Goal: Information Seeking & Learning: Learn about a topic

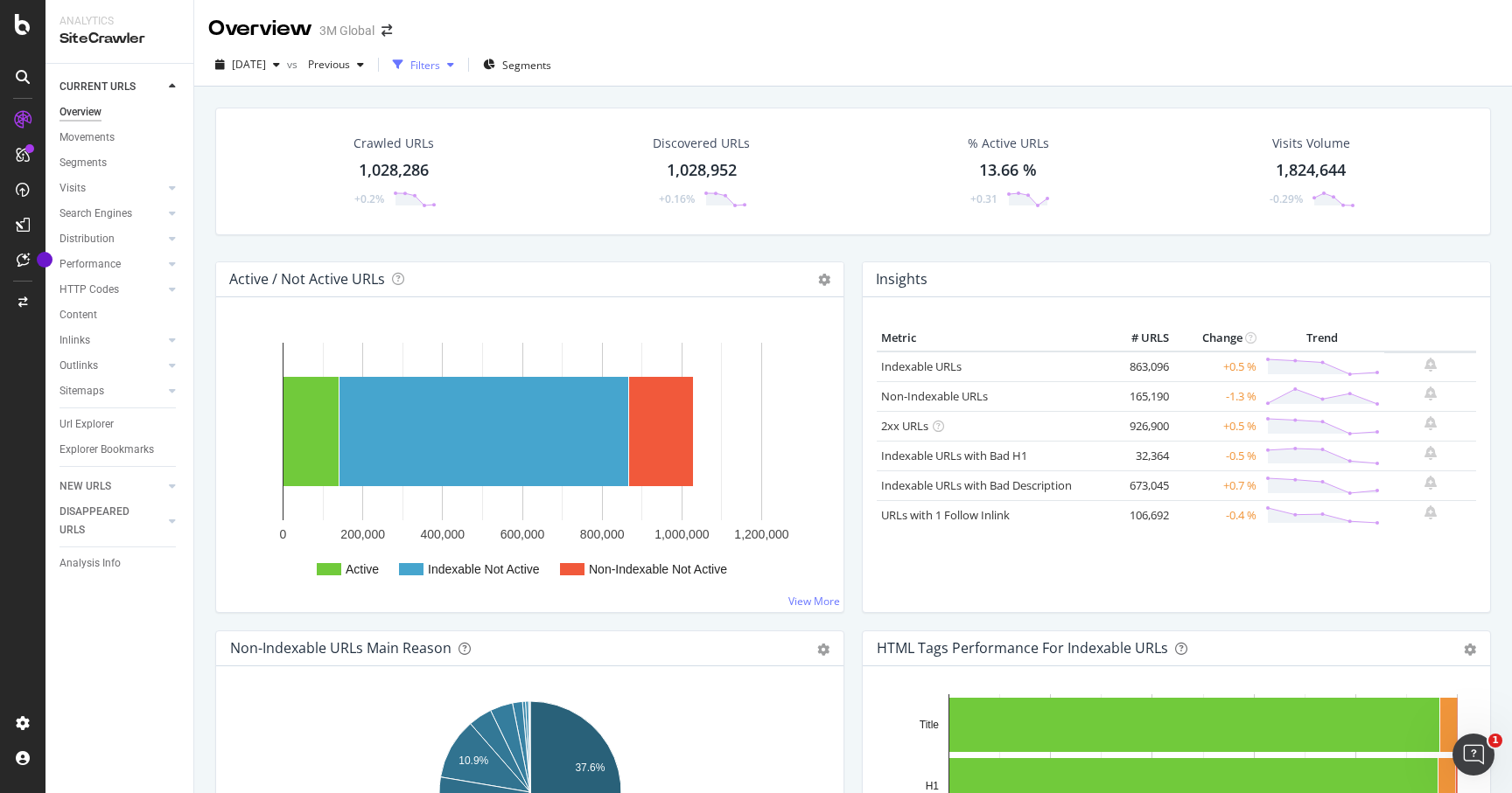
click at [461, 60] on div "button" at bounding box center [450, 64] width 21 height 10
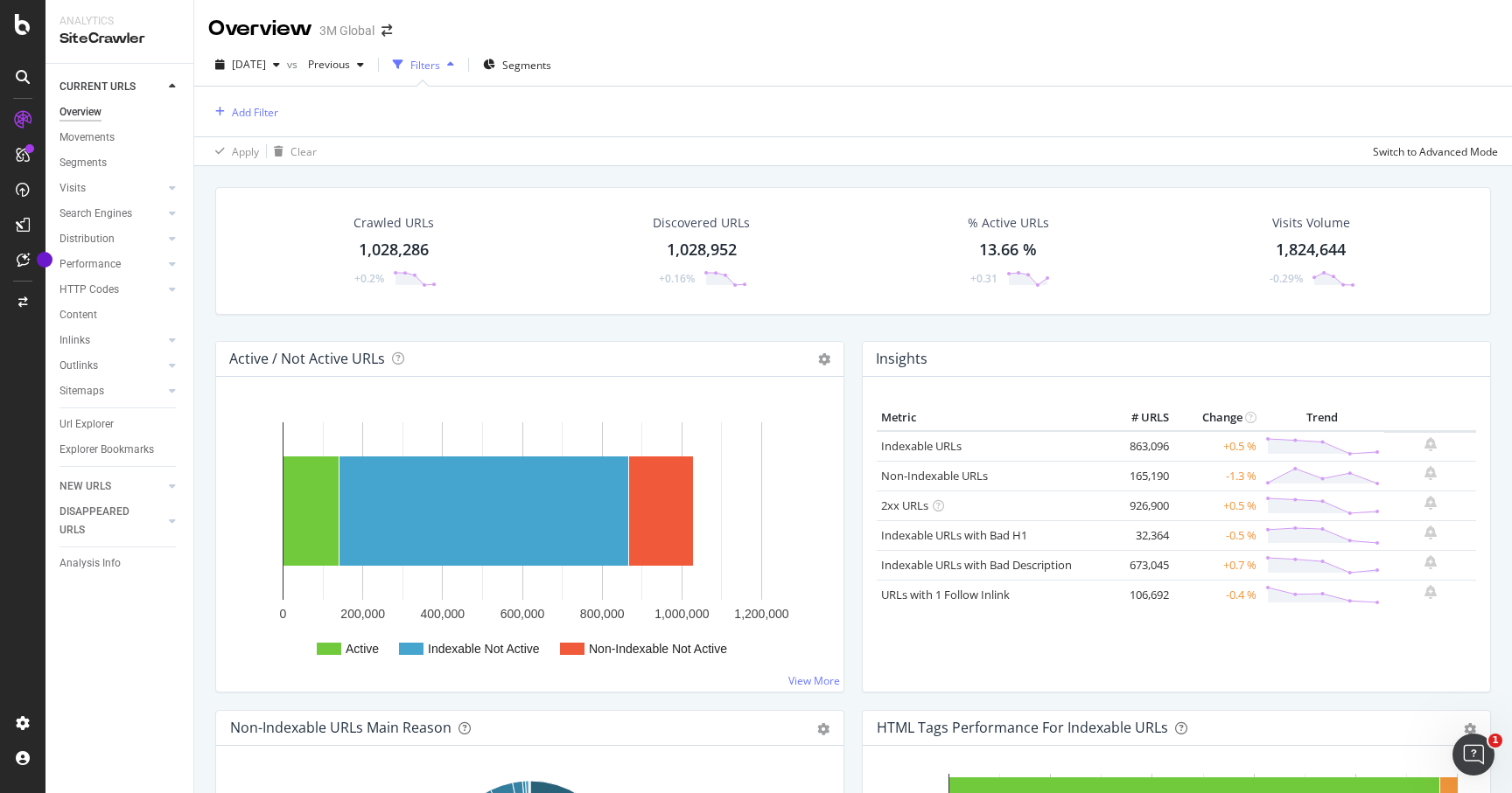
click at [461, 68] on div "button" at bounding box center [450, 64] width 21 height 10
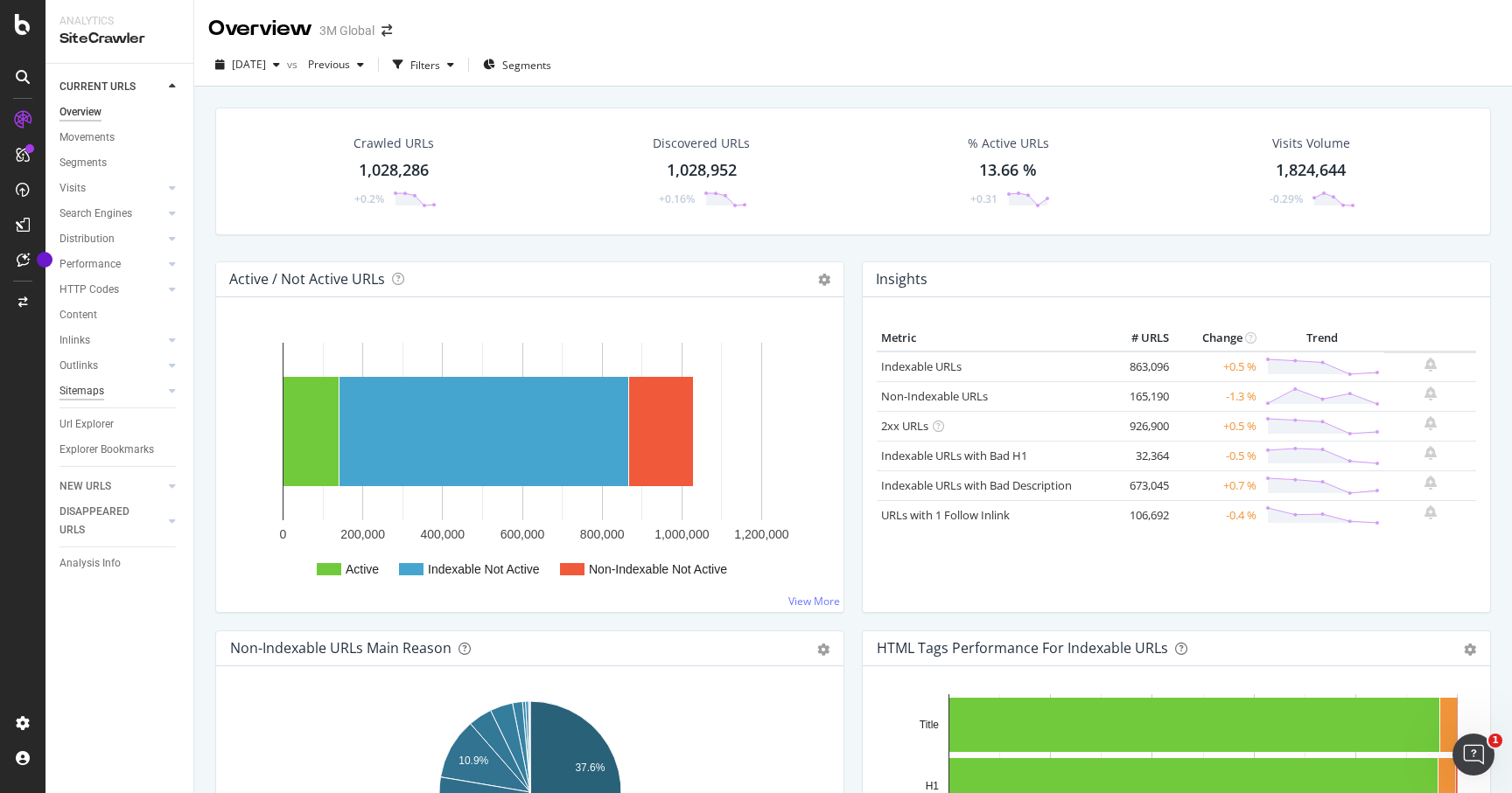
click at [95, 390] on div "Sitemaps" at bounding box center [81, 391] width 44 height 19
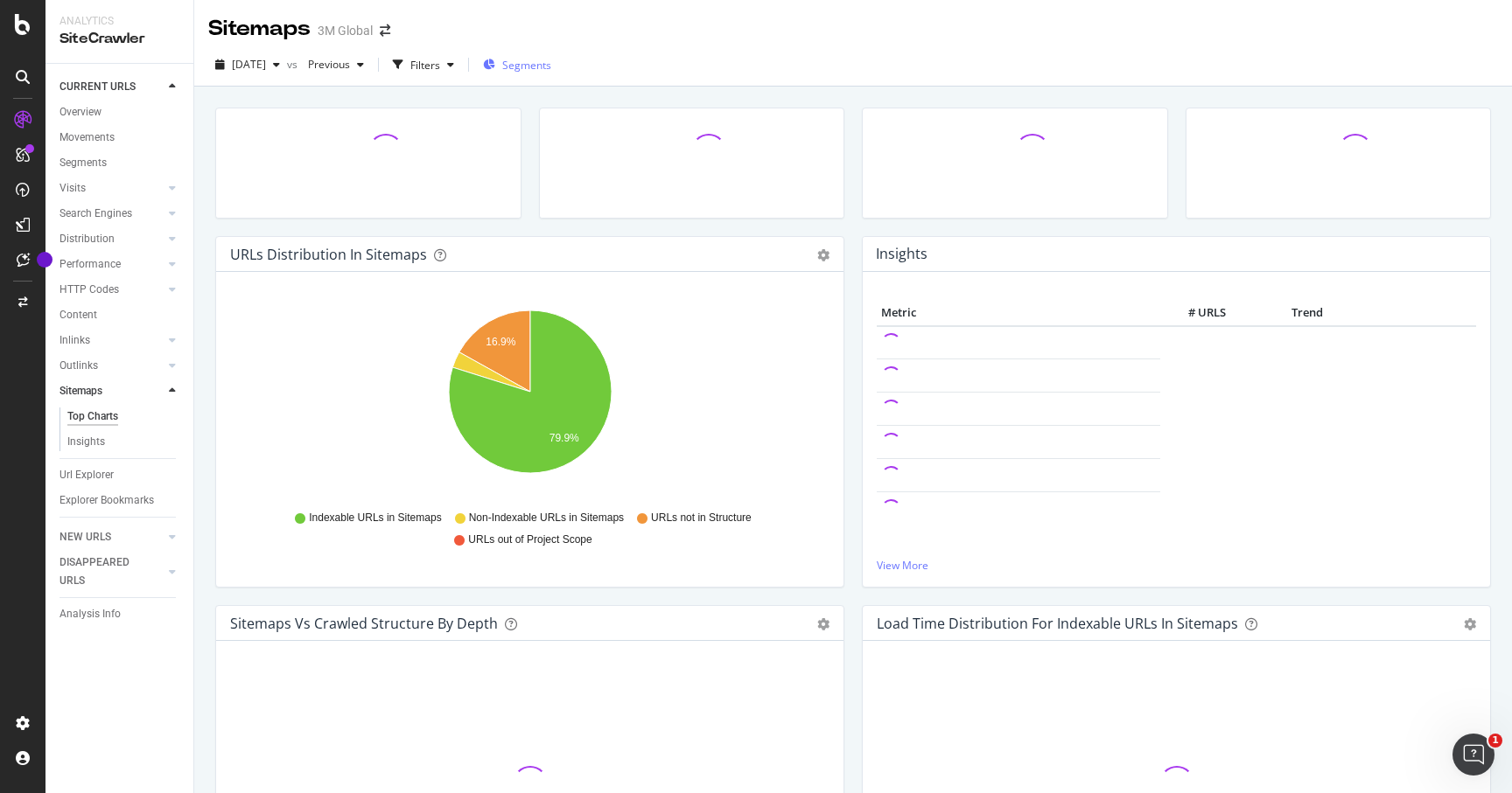
click at [544, 77] on div "Segments" at bounding box center [518, 65] width 69 height 26
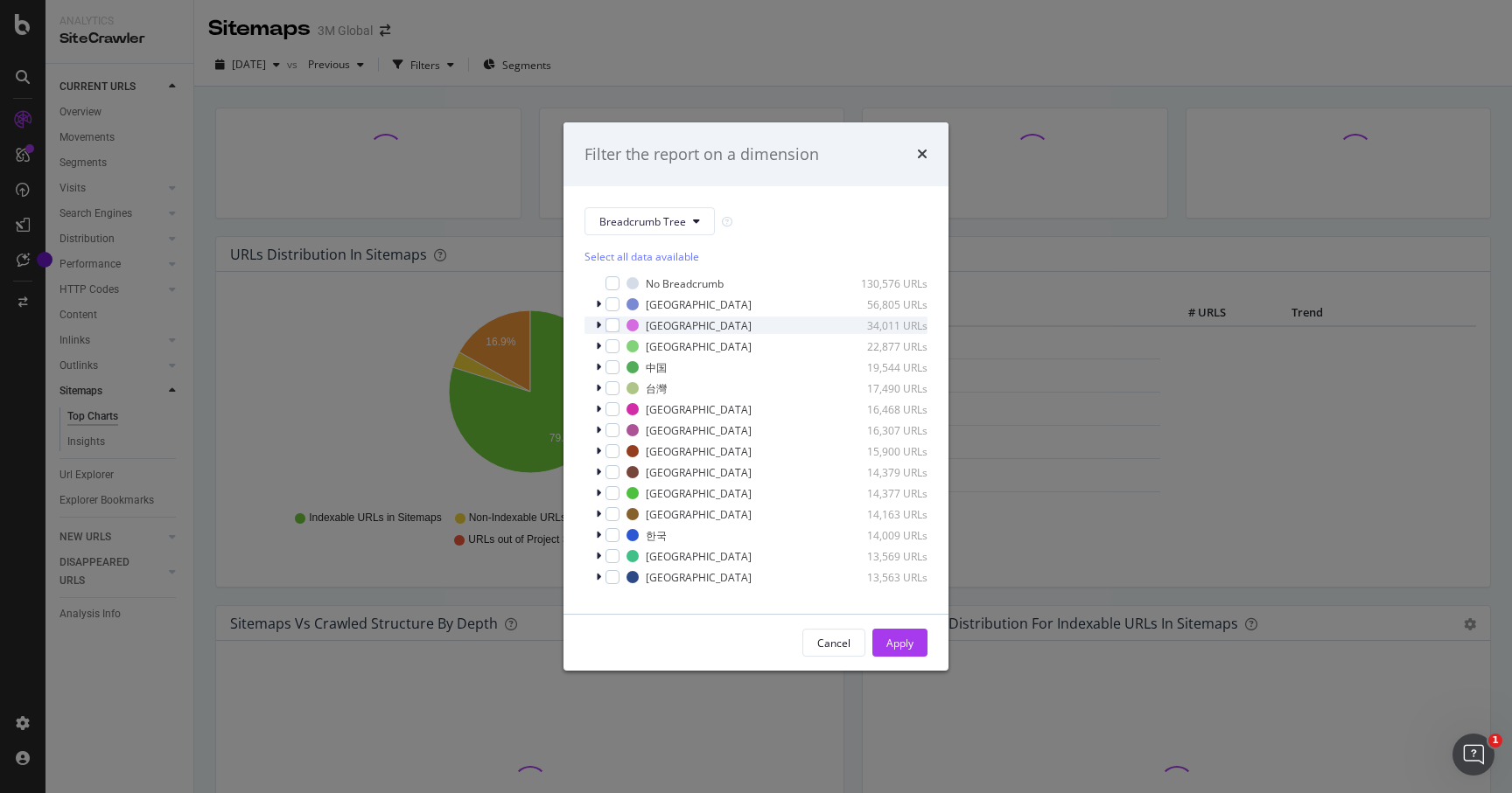
click at [596, 322] on icon "modal" at bounding box center [599, 325] width 6 height 10
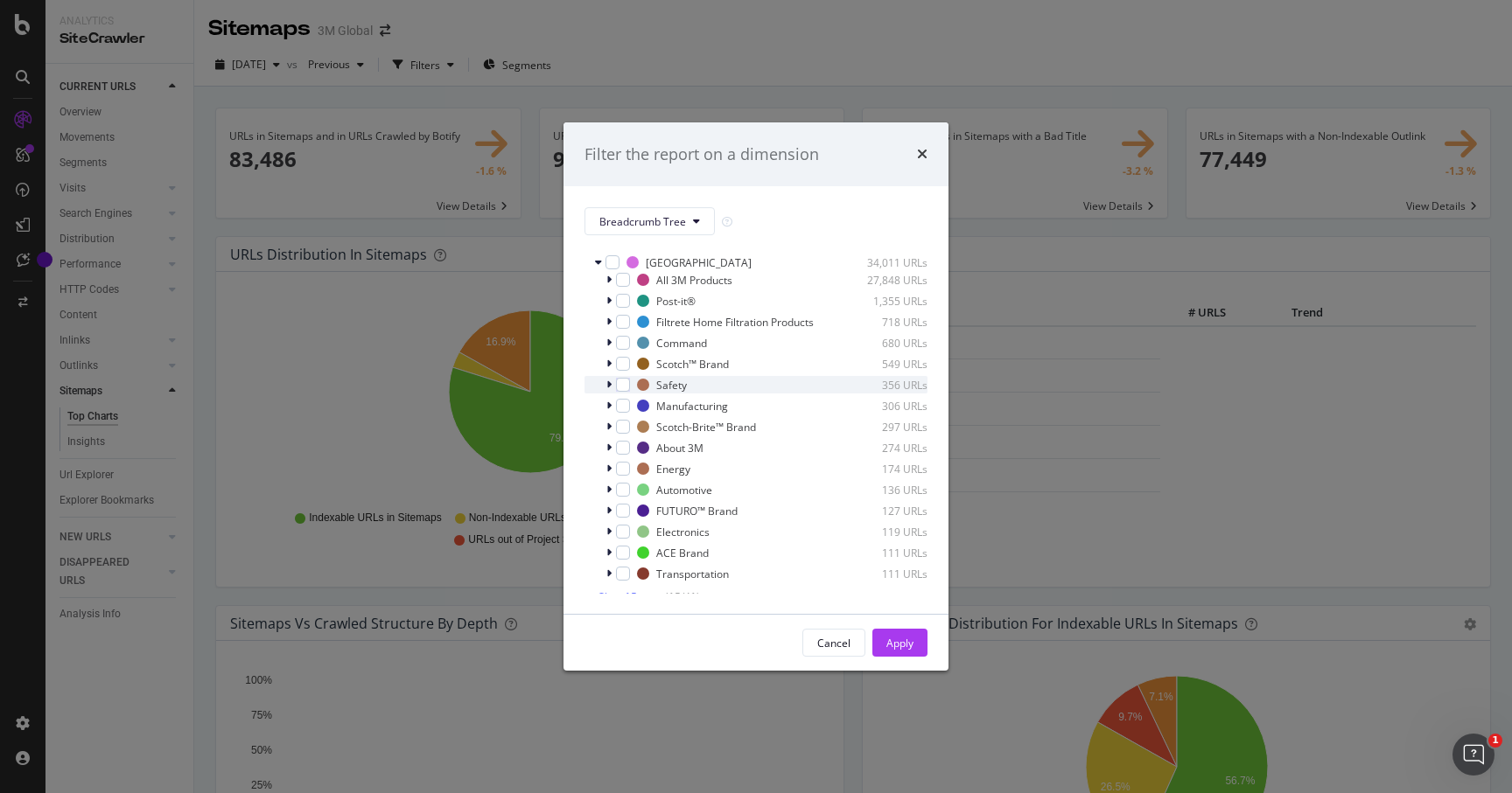
scroll to position [84, 0]
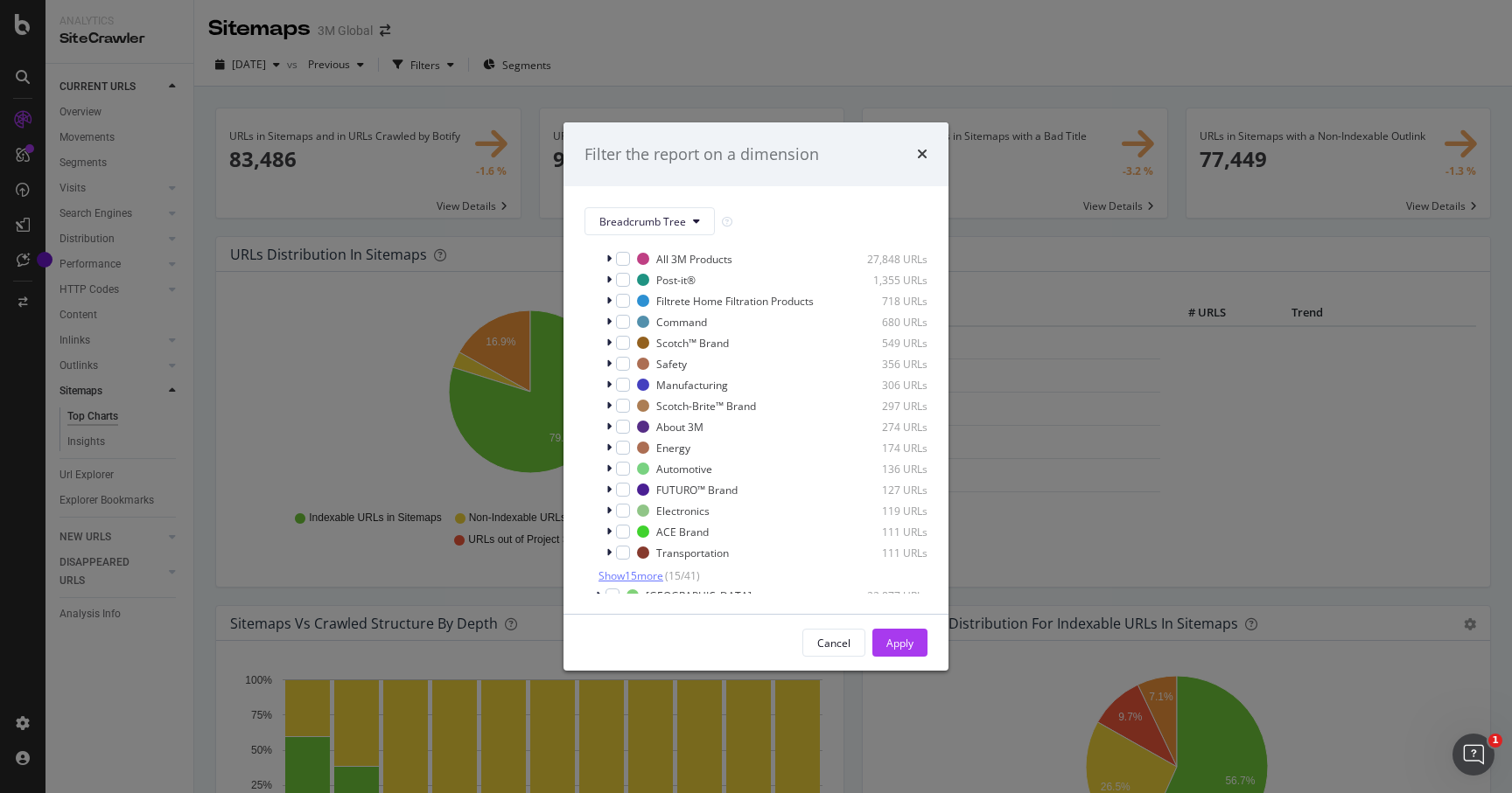
click at [642, 578] on span "Show 15 more" at bounding box center [631, 576] width 65 height 15
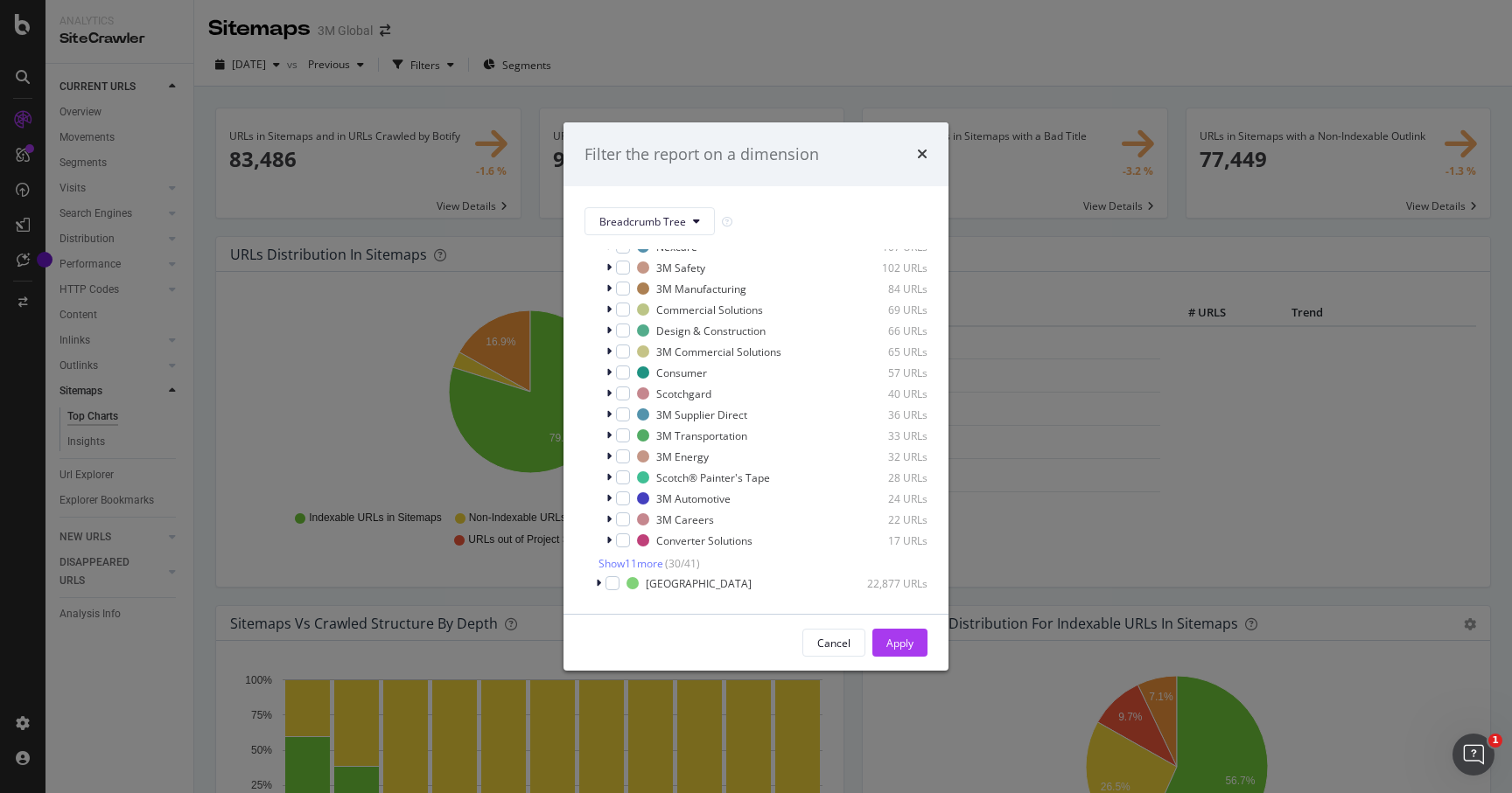
scroll to position [435, 0]
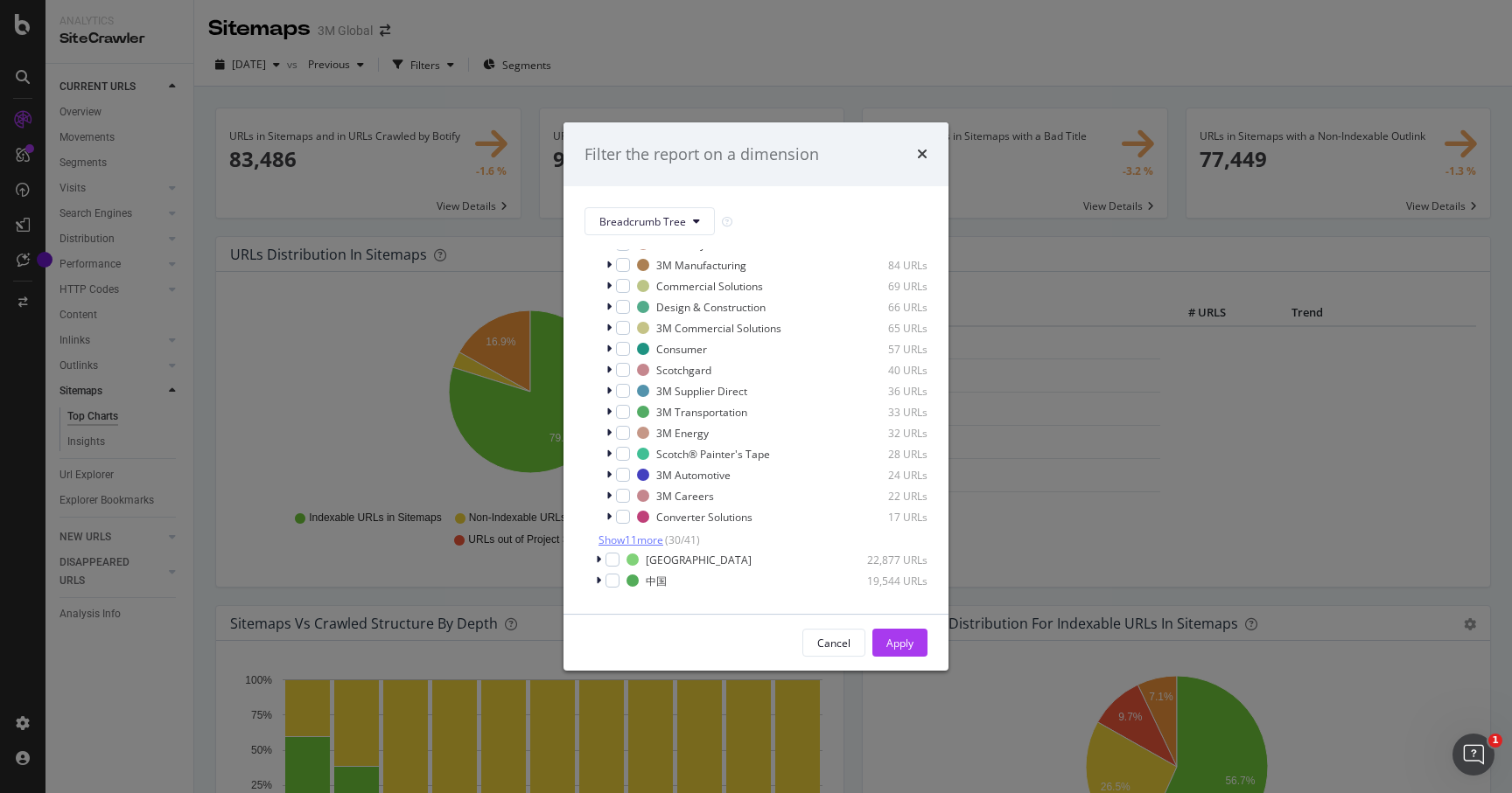
click at [662, 539] on span "Show 11 more" at bounding box center [631, 540] width 65 height 15
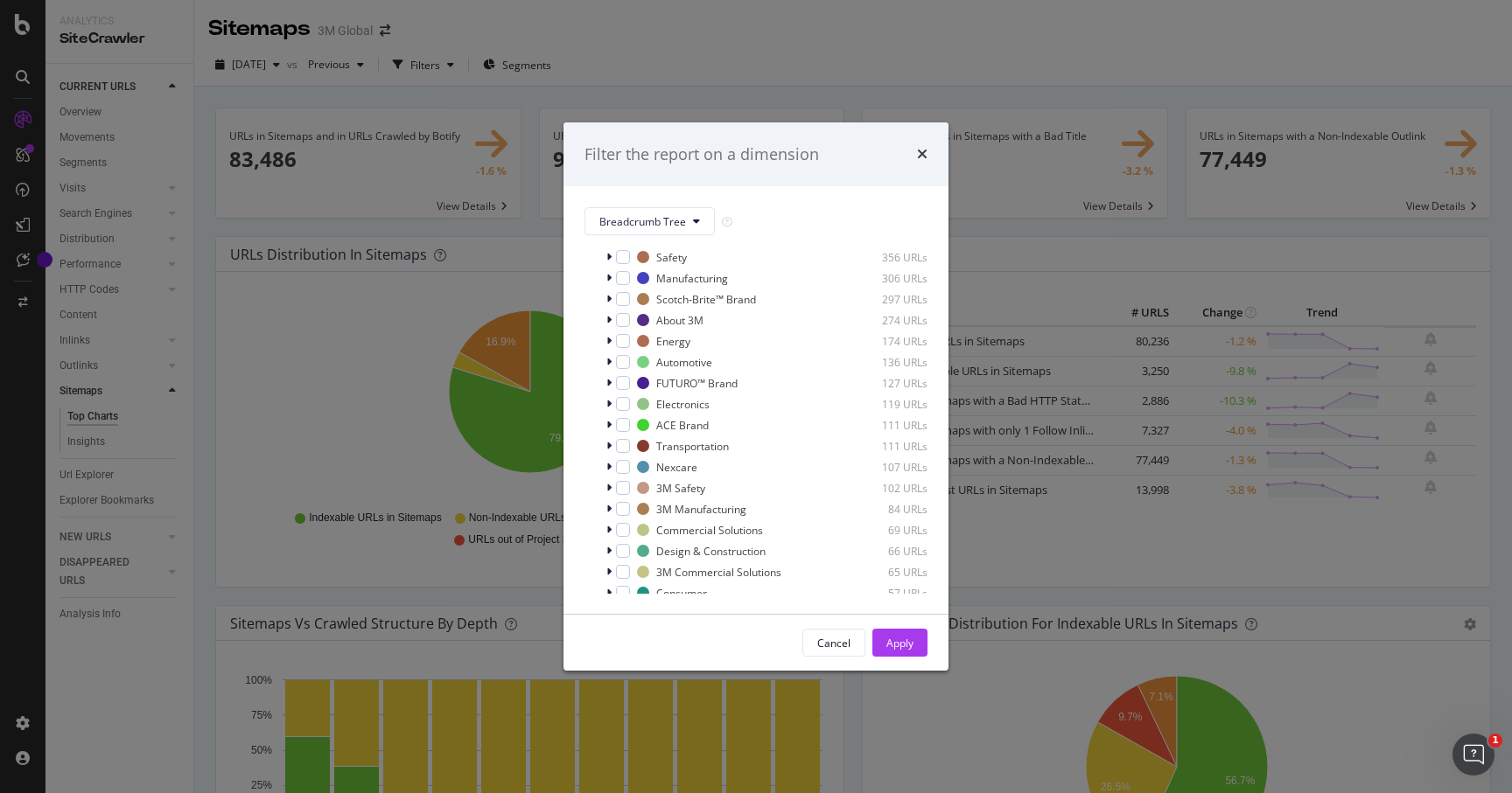
scroll to position [191, 0]
click at [606, 469] on icon "modal" at bounding box center [609, 466] width 6 height 10
click at [606, 468] on icon "modal" at bounding box center [609, 466] width 7 height 10
click at [610, 488] on icon "modal" at bounding box center [609, 488] width 6 height 10
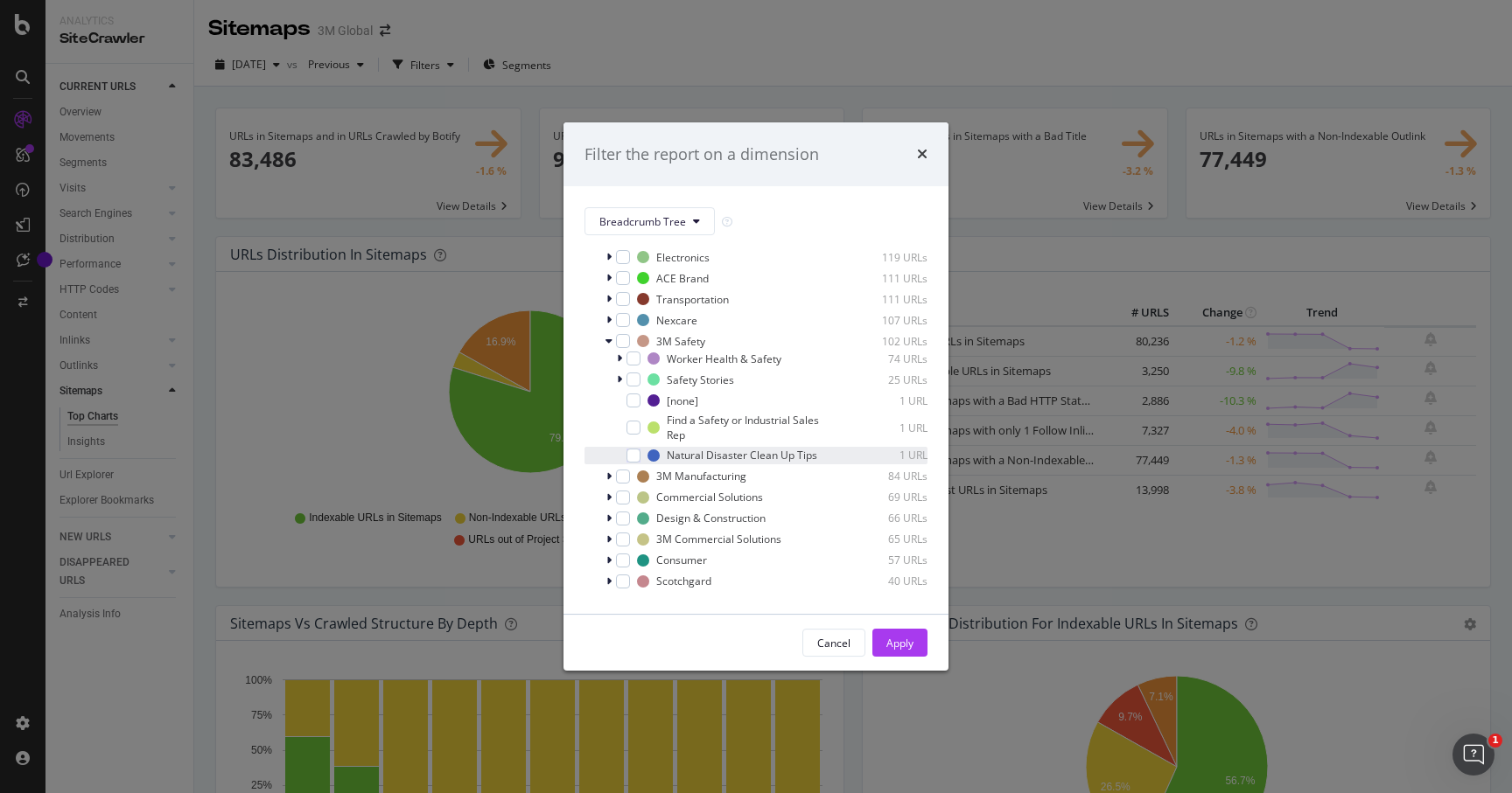
scroll to position [306, 0]
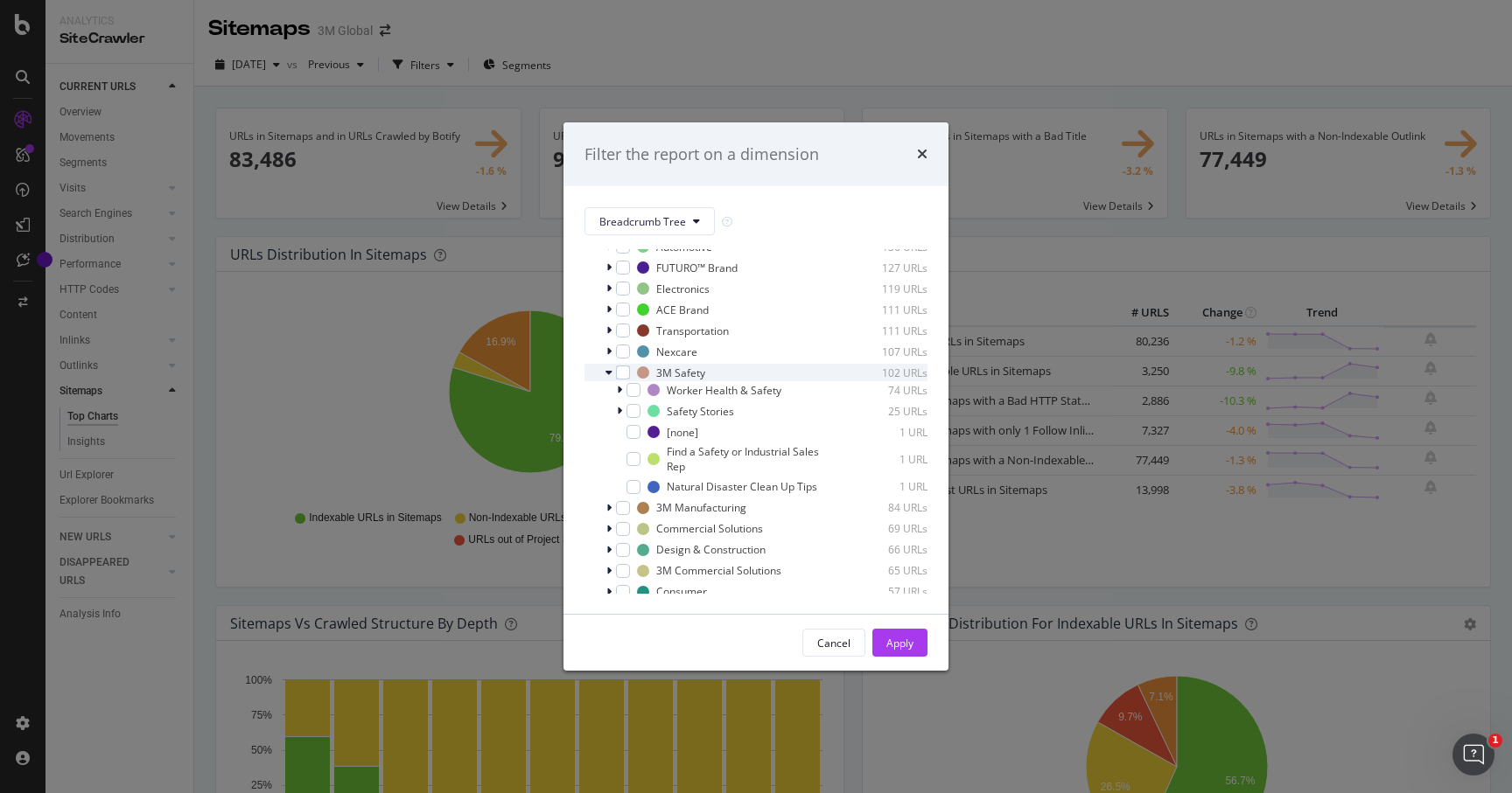
click at [607, 372] on icon "modal" at bounding box center [609, 372] width 7 height 10
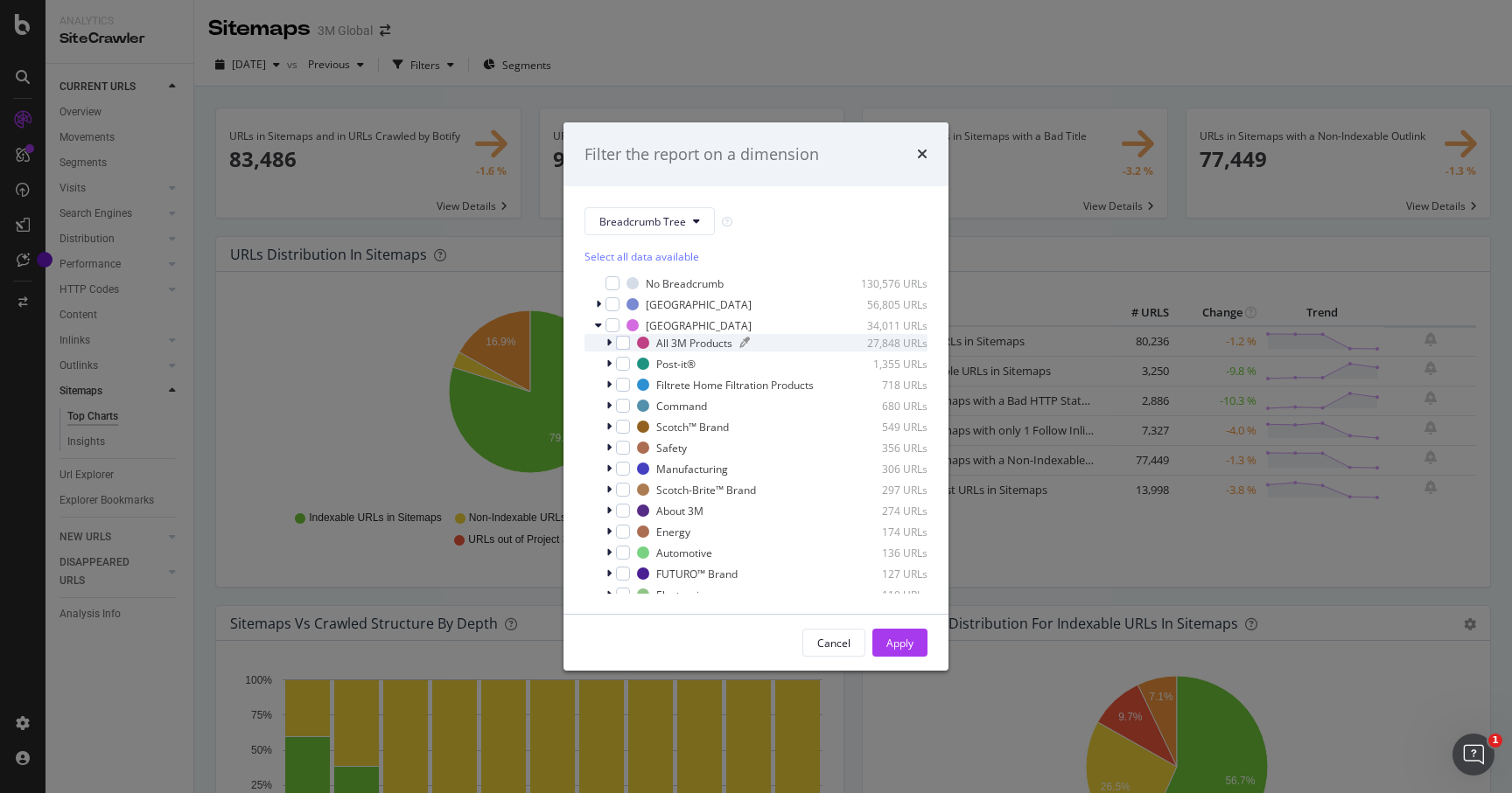
scroll to position [8, 0]
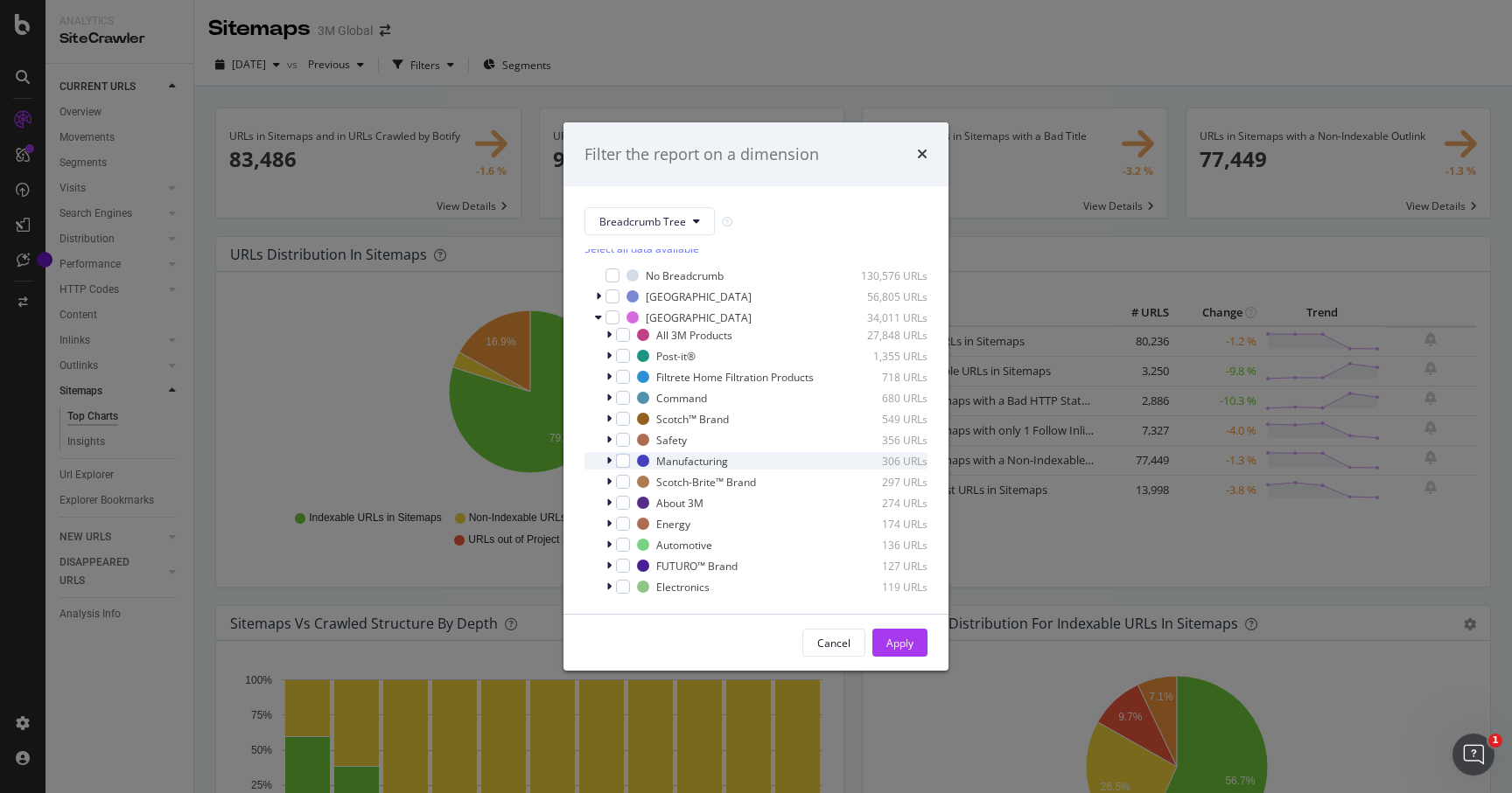
click at [609, 463] on icon "modal" at bounding box center [609, 460] width 6 height 10
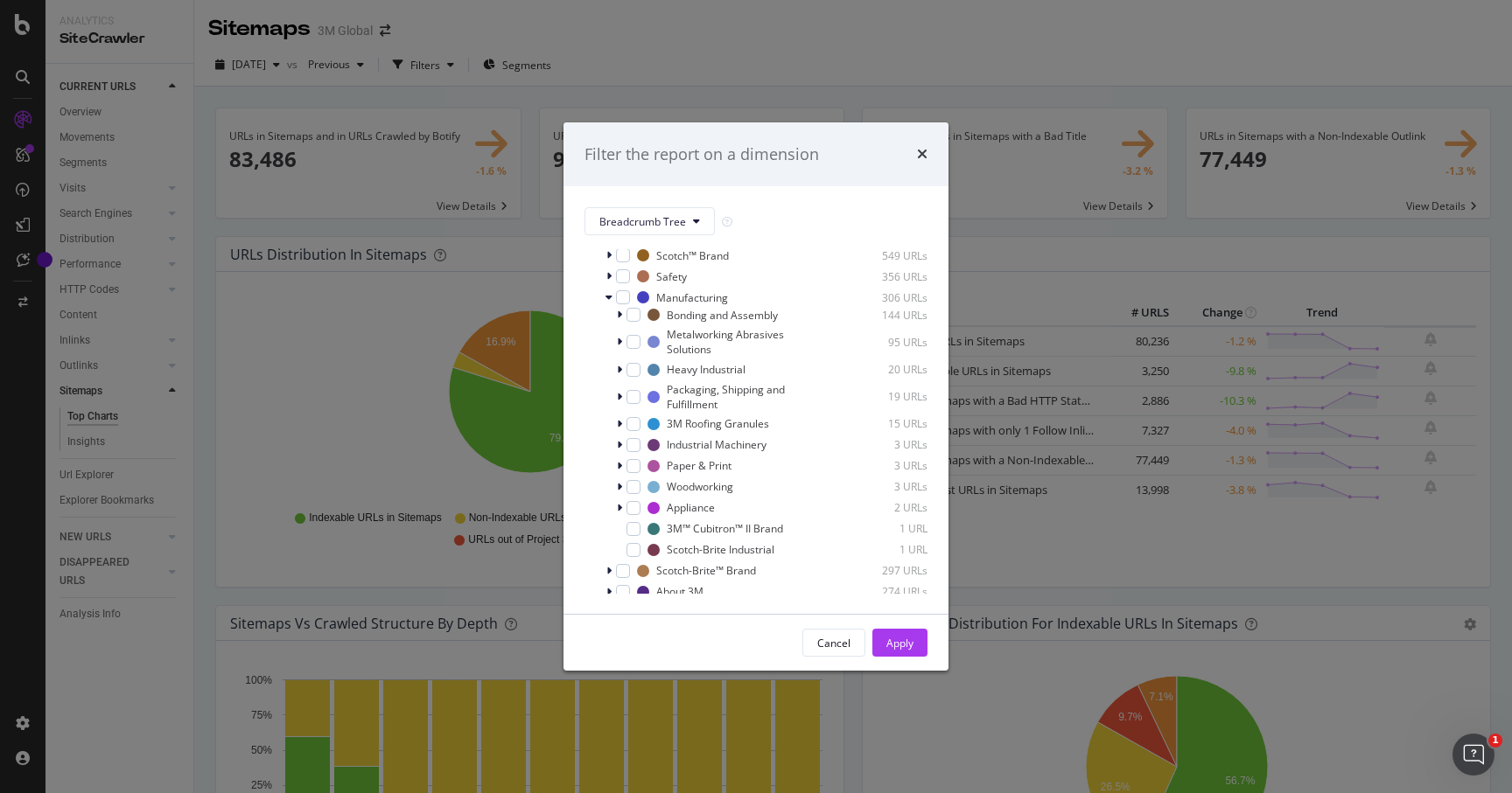
scroll to position [174, 0]
click at [610, 294] on icon "modal" at bounding box center [609, 294] width 7 height 10
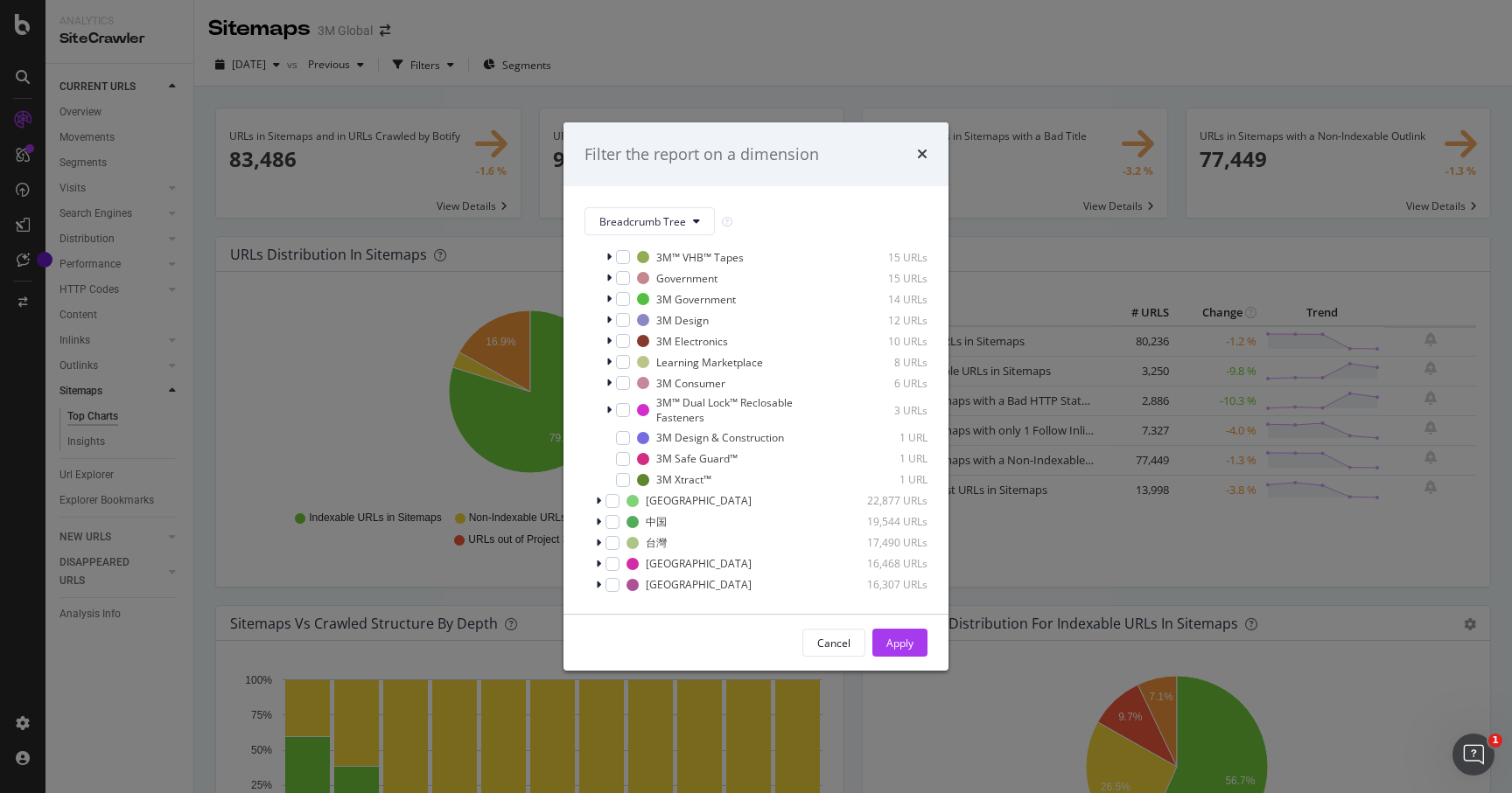
scroll to position [706, 0]
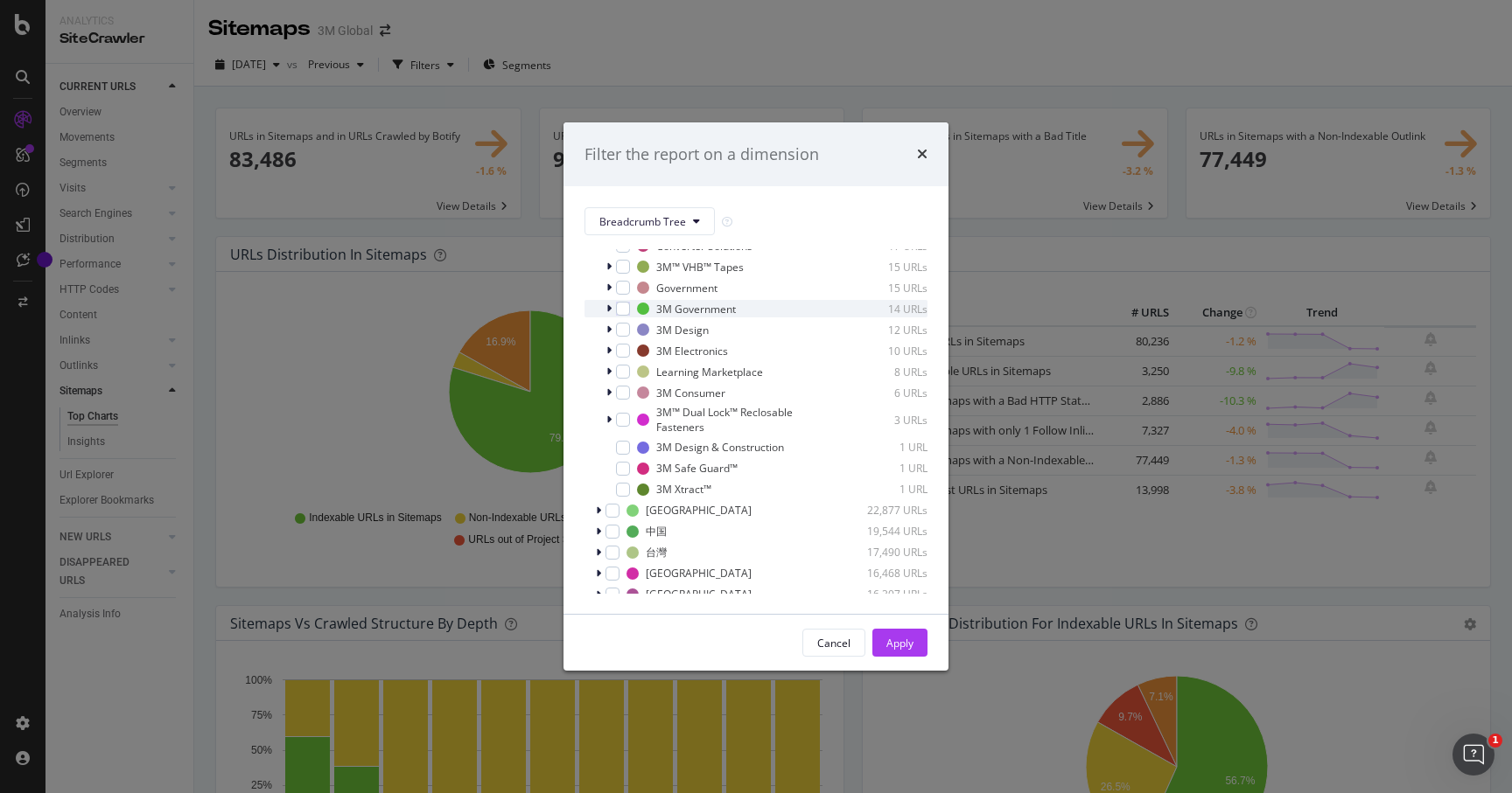
click at [609, 307] on icon "modal" at bounding box center [609, 308] width 6 height 10
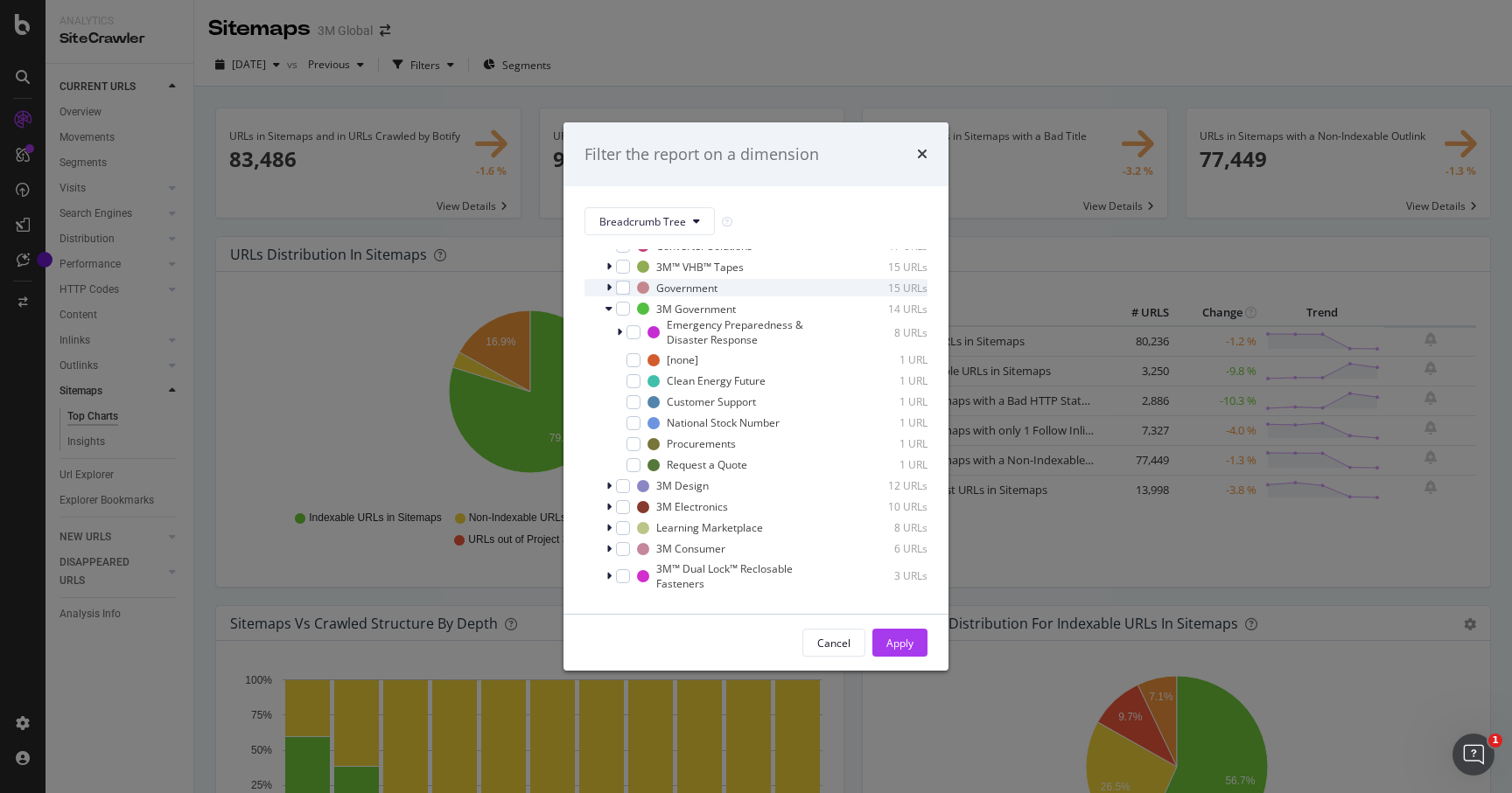
click at [609, 286] on icon "modal" at bounding box center [609, 287] width 6 height 10
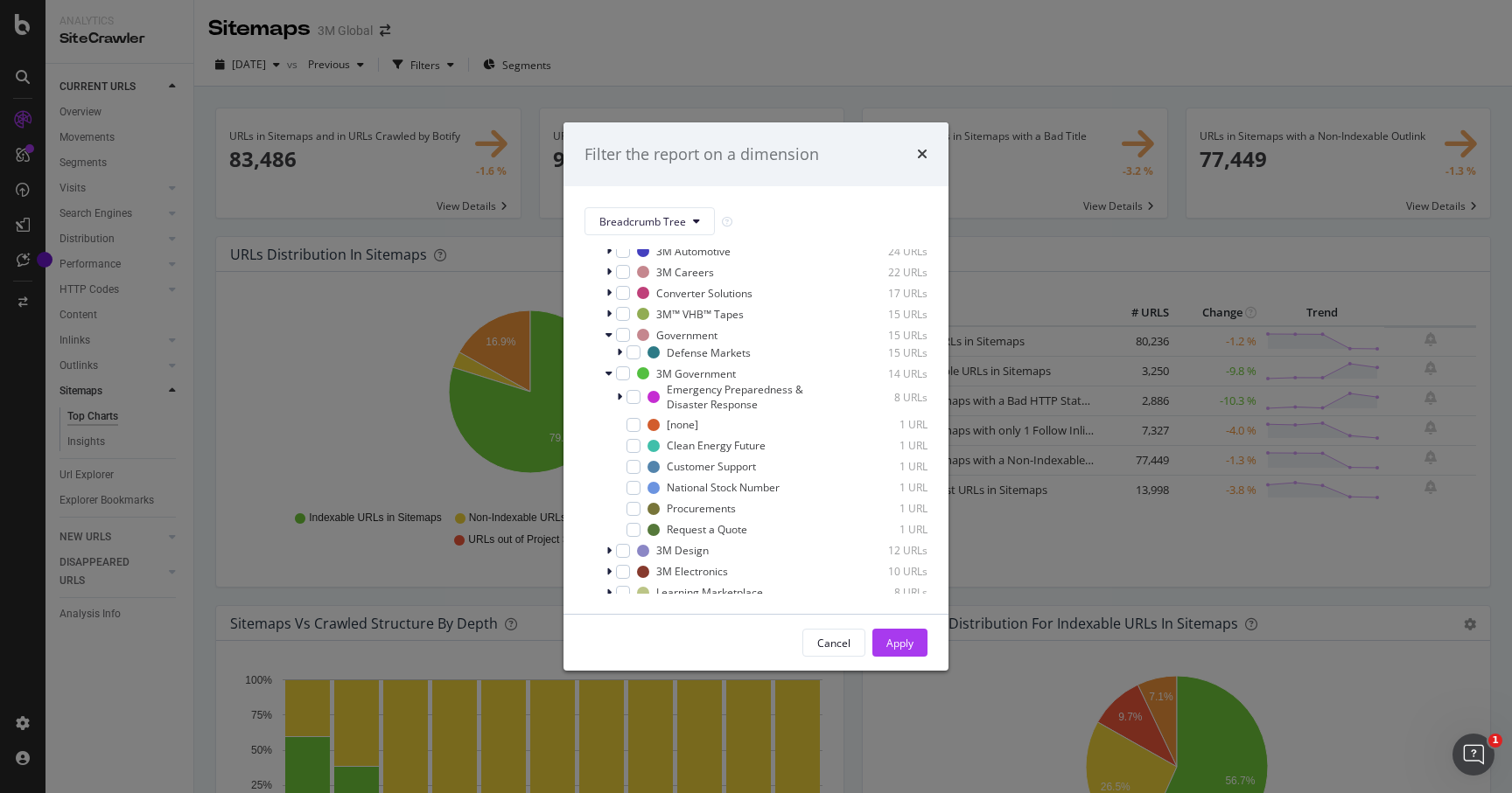
scroll to position [652, 0]
click at [629, 354] on div "modal" at bounding box center [633, 358] width 14 height 14
click at [889, 638] on div "Apply" at bounding box center [899, 643] width 27 height 15
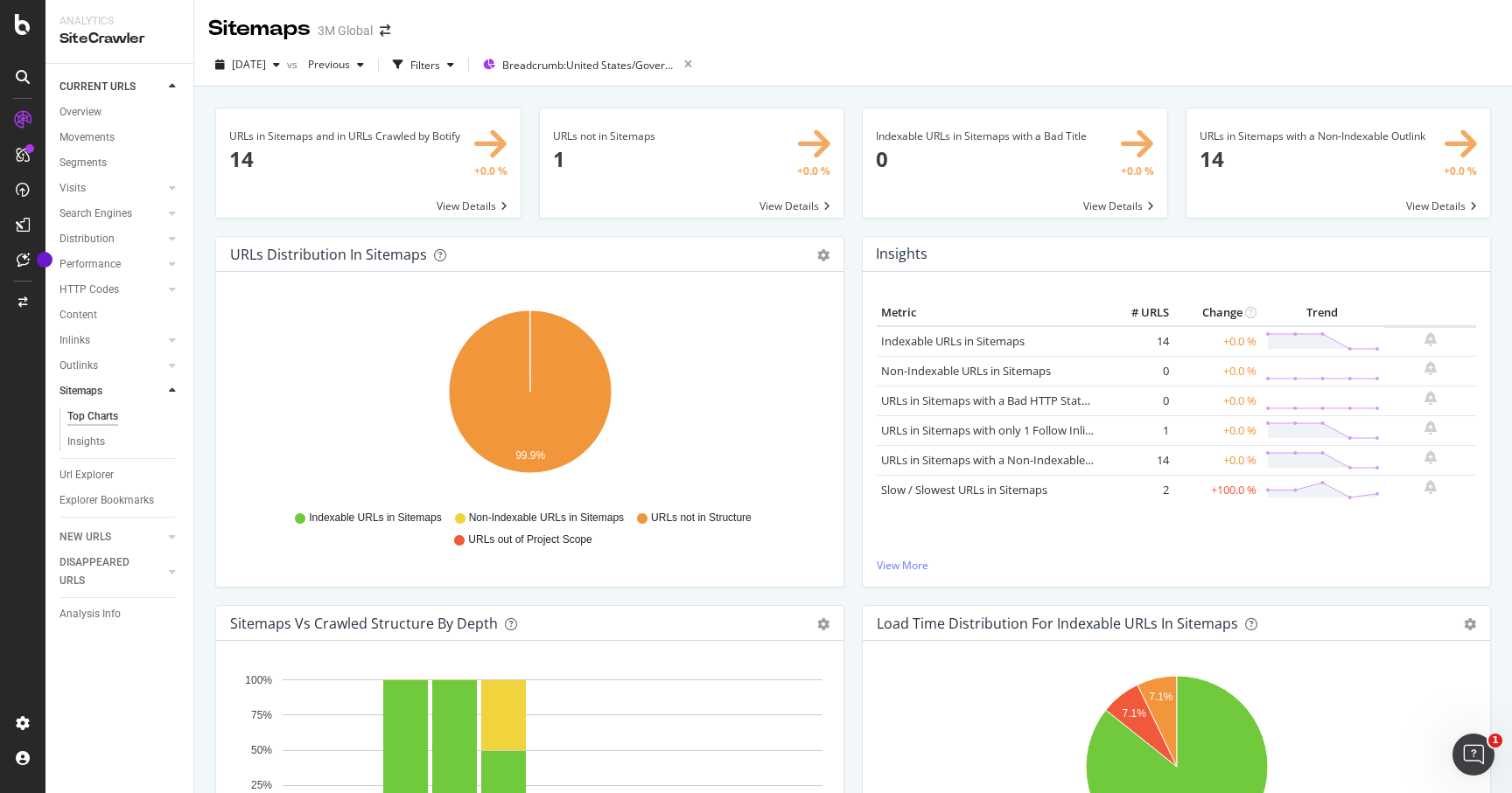
click at [451, 137] on span at bounding box center [368, 163] width 305 height 109
